Goal: Check status: Check status

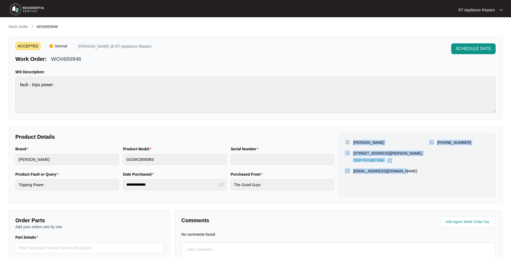
drag, startPoint x: 354, startPoint y: 141, endPoint x: 392, endPoint y: 170, distance: 48.3
click at [405, 171] on div "[PERSON_NAME] [STREET_ADDRESS][PERSON_NAME], Open Google Map [PHONE_NUMBER] [EM…" at bounding box center [417, 165] width 157 height 64
copy div "[PERSON_NAME] [STREET_ADDRESS][PERSON_NAME], Open Google Map [PHONE_NUMBER] [EM…"
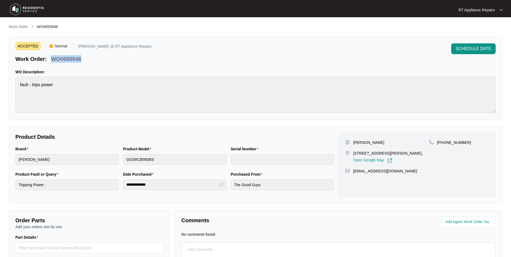
drag, startPoint x: 52, startPoint y: 57, endPoint x: 84, endPoint y: 59, distance: 32.1
click at [84, 59] on div "Work Order: WO#650946" at bounding box center [83, 57] width 136 height 9
copy p "WO#650946"
drag, startPoint x: 142, startPoint y: 57, endPoint x: 149, endPoint y: 58, distance: 7.6
click at [142, 57] on div "ACCEPTED Normal [PERSON_NAME] @ RT Appliance Repairs Work Order: WO#650946 SCHE…" at bounding box center [255, 52] width 481 height 19
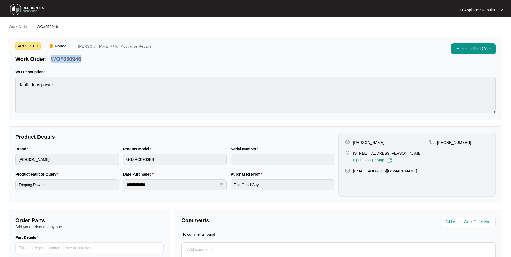
click at [137, 64] on div "ACCEPTED Normal [PERSON_NAME] @ RT Appliance Repairs Work Order: WO#650946 SCHE…" at bounding box center [256, 78] width 494 height 83
click at [319, 68] on div "ACCEPTED Normal [PERSON_NAME] @ RT Appliance Repairs Work Order: WO#650946 SCHE…" at bounding box center [256, 78] width 494 height 83
click at [408, 9] on div "RT Appliance Repairs" at bounding box center [481, 9] width 44 height 5
click at [408, 29] on p "Log Out" at bounding box center [485, 28] width 27 height 5
